Goal: Task Accomplishment & Management: Complete application form

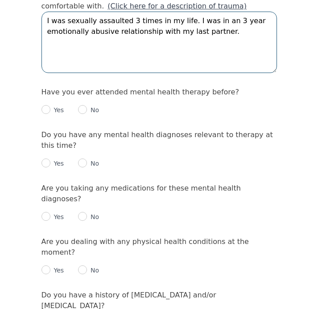
scroll to position [943, 0]
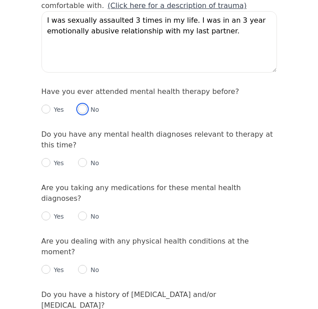
click at [82, 105] on input "radio" at bounding box center [82, 109] width 9 height 9
radio input "true"
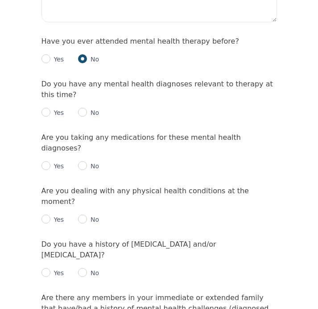
scroll to position [995, 0]
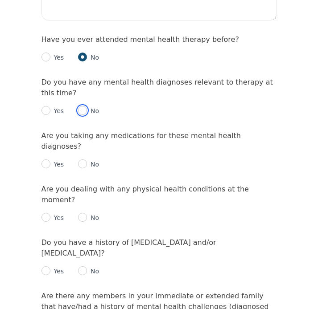
click at [83, 106] on input "radio" at bounding box center [82, 110] width 9 height 9
radio input "true"
click at [82, 160] on input "radio" at bounding box center [82, 164] width 9 height 9
radio input "true"
click at [81, 213] on input "radio" at bounding box center [82, 217] width 9 height 9
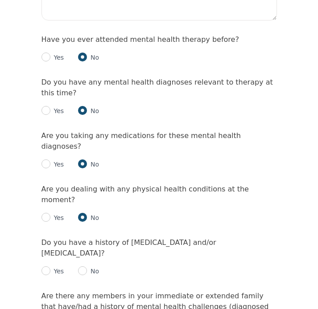
radio input "true"
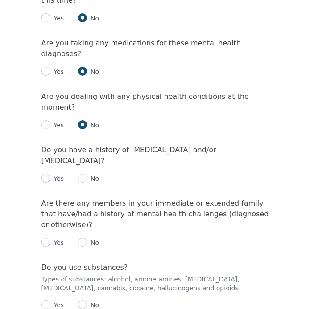
scroll to position [1089, 0]
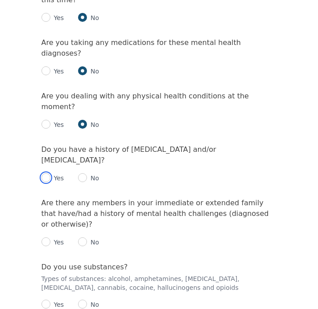
click at [46, 173] on input "radio" at bounding box center [45, 177] width 9 height 9
radio input "true"
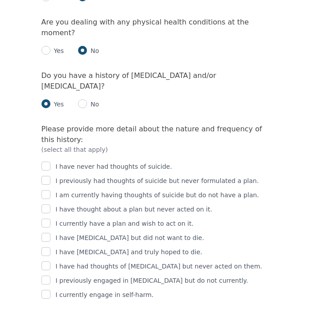
scroll to position [1166, 0]
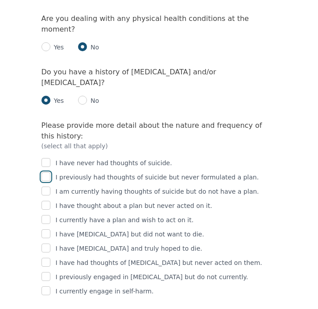
click at [47, 173] on input "checkbox" at bounding box center [45, 177] width 9 height 9
checkbox input "true"
click at [49, 187] on input "checkbox" at bounding box center [45, 191] width 9 height 9
checkbox input "true"
click at [47, 258] on input "checkbox" at bounding box center [45, 262] width 9 height 9
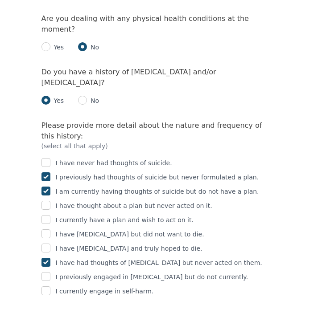
click at [47, 258] on input "checkbox" at bounding box center [45, 262] width 9 height 9
checkbox input "false"
click at [47, 199] on div "I have never had thoughts of suicide. I previously had thoughts of suicide but …" at bounding box center [158, 224] width 235 height 146
click at [48, 272] on input "checkbox" at bounding box center [45, 276] width 9 height 9
checkbox input "true"
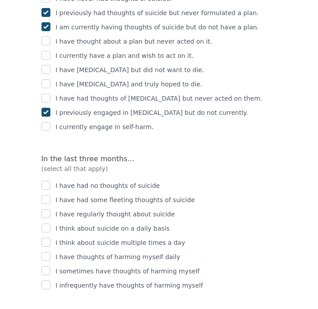
scroll to position [1341, 0]
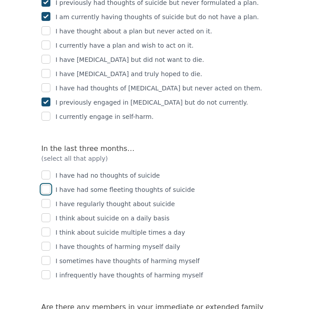
click at [45, 185] on input "checkbox" at bounding box center [45, 189] width 9 height 9
checkbox input "true"
click at [45, 256] on input "checkbox" at bounding box center [45, 260] width 9 height 9
click at [46, 256] on input "checkbox" at bounding box center [45, 260] width 9 height 9
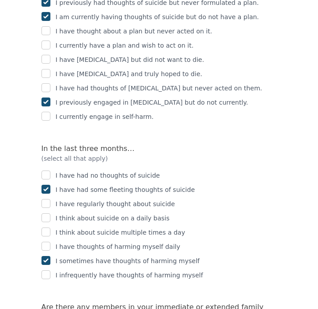
checkbox input "true"
click at [44, 271] on input "checkbox" at bounding box center [45, 275] width 9 height 9
checkbox input "true"
click at [47, 256] on input "checkbox" at bounding box center [45, 260] width 9 height 9
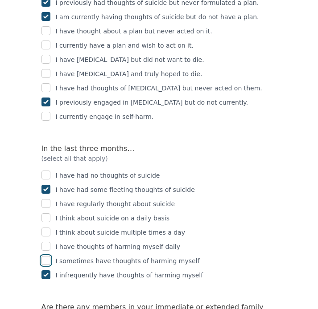
checkbox input "true"
click at [47, 271] on input "checkbox" at bounding box center [45, 275] width 9 height 9
checkbox input "true"
click at [47, 256] on input "checkbox" at bounding box center [45, 260] width 9 height 9
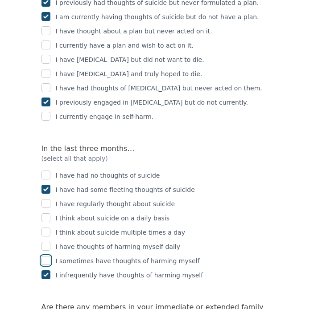
checkbox input "false"
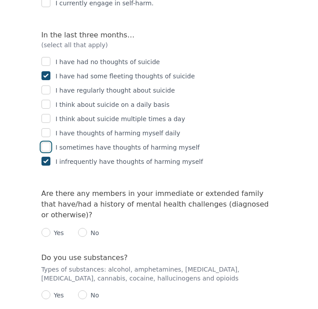
scroll to position [1457, 0]
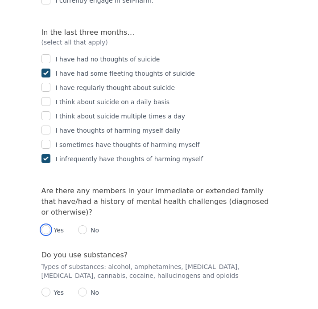
click at [49, 226] on input "radio" at bounding box center [45, 230] width 9 height 9
radio input "true"
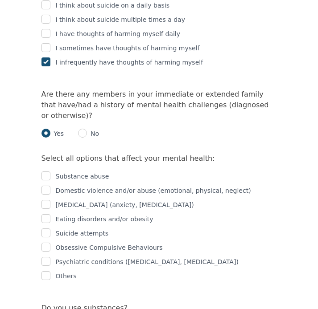
scroll to position [1555, 0]
click at [44, 171] on input "checkbox" at bounding box center [45, 175] width 9 height 9
checkbox input "true"
click at [45, 186] on input "checkbox" at bounding box center [45, 190] width 9 height 9
checkbox input "true"
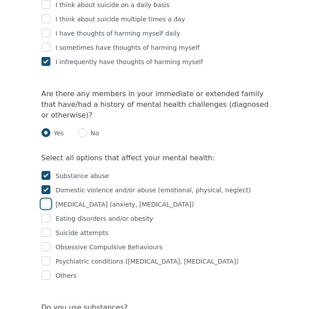
click at [45, 200] on input "checkbox" at bounding box center [45, 204] width 9 height 9
checkbox input "true"
click at [46, 257] on input "checkbox" at bounding box center [45, 261] width 9 height 9
checkbox input "true"
click at [48, 228] on input "checkbox" at bounding box center [45, 232] width 9 height 9
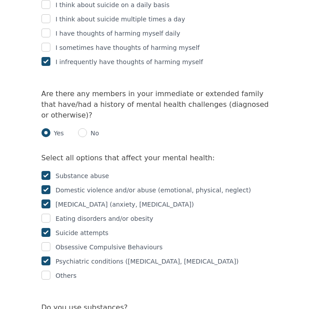
click at [48, 228] on input "checkbox" at bounding box center [45, 232] width 9 height 9
checkbox input "false"
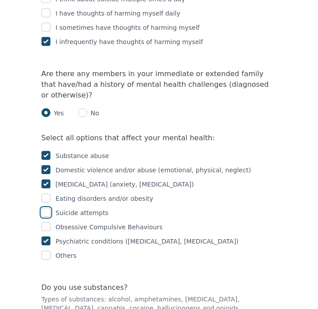
scroll to position [1575, 0]
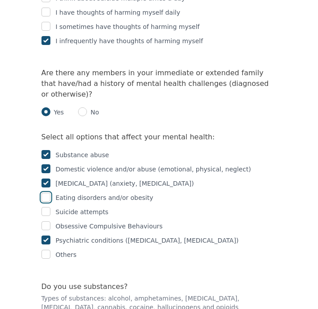
click at [47, 193] on input "checkbox" at bounding box center [45, 197] width 9 height 9
checkbox input "true"
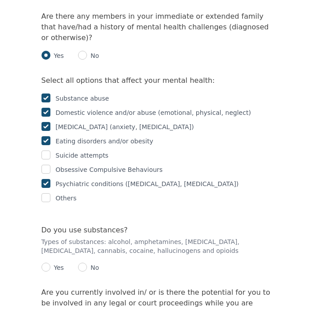
scroll to position [1634, 0]
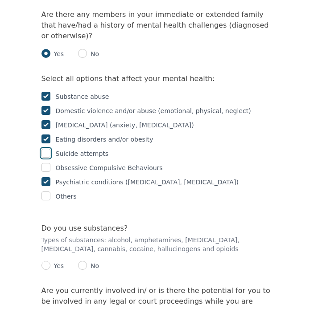
click at [48, 149] on input "checkbox" at bounding box center [45, 153] width 9 height 9
click at [45, 149] on input "checkbox" at bounding box center [45, 153] width 9 height 9
checkbox input "false"
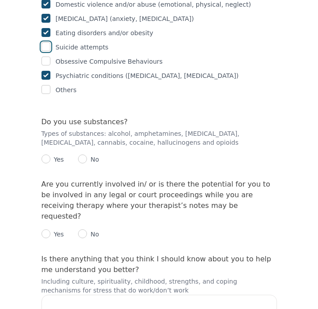
scroll to position [1748, 0]
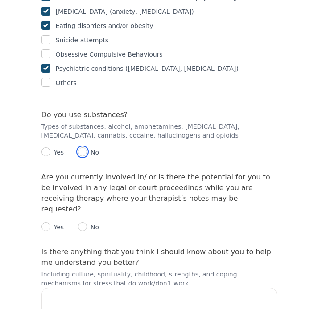
click at [84, 148] on input "radio" at bounding box center [82, 152] width 9 height 9
radio input "true"
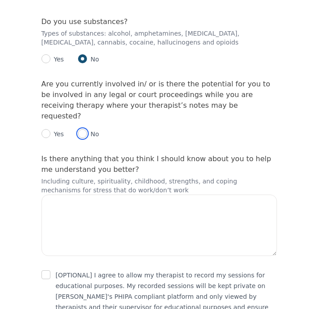
click at [85, 129] on input "radio" at bounding box center [82, 133] width 9 height 9
radio input "true"
click at [44, 271] on input "checkbox" at bounding box center [45, 275] width 9 height 9
checkbox input "true"
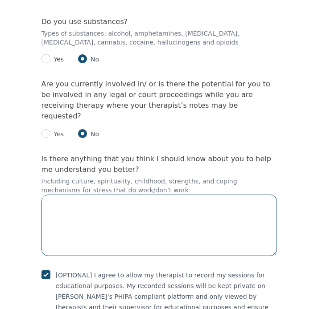
click at [98, 195] on textarea at bounding box center [158, 226] width 235 height 62
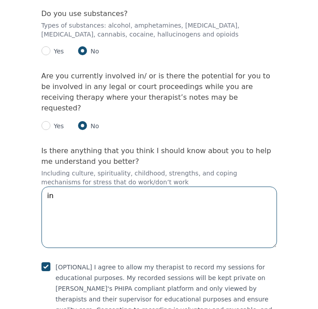
type textarea "i"
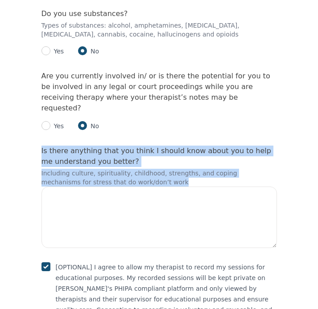
drag, startPoint x: 137, startPoint y: 99, endPoint x: 36, endPoint y: 68, distance: 106.1
copy div "Is there anything that you think I should know about you to help me understand …"
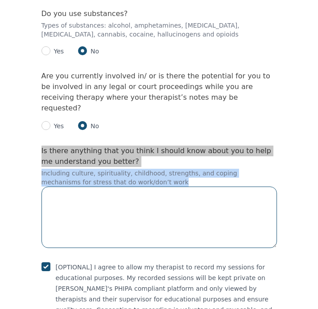
click at [114, 187] on textarea at bounding box center [158, 218] width 235 height 62
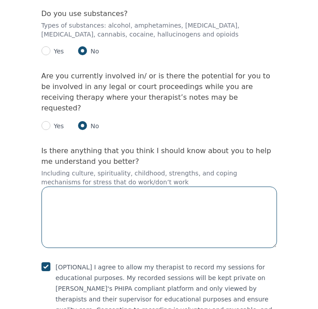
paste textarea "distant family dynamic, toxic view of marriage, lack of safe space to express m…"
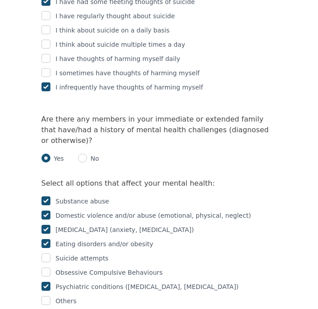
scroll to position [1544, 0]
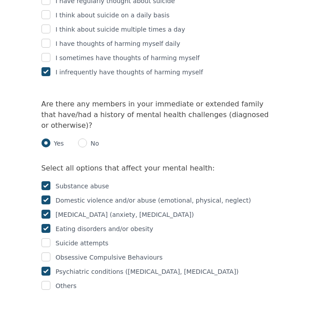
type textarea "distant family dynamic, toxic view of marriage, lack of safe space to express m…"
click at [47, 181] on input "checkbox" at bounding box center [45, 185] width 9 height 9
checkbox input "false"
click at [48, 196] on input "checkbox" at bounding box center [45, 200] width 9 height 9
checkbox input "false"
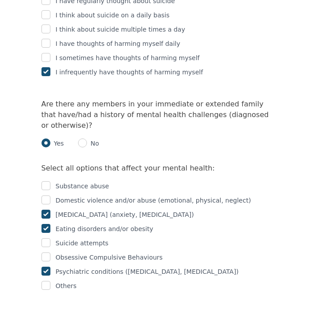
click at [46, 224] on input "checkbox" at bounding box center [45, 228] width 9 height 9
checkbox input "false"
click at [45, 267] on input "checkbox" at bounding box center [45, 271] width 9 height 9
checkbox input "false"
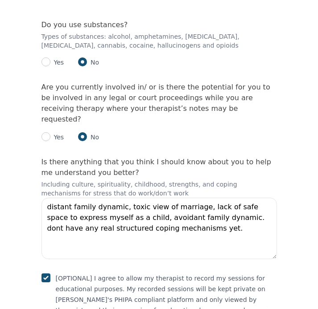
scroll to position [1839, 0]
